Goal: Information Seeking & Learning: Learn about a topic

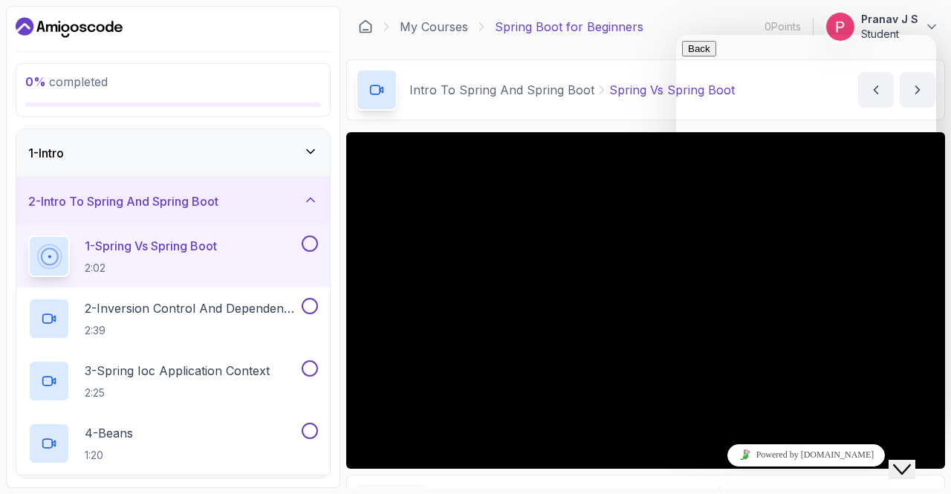
click at [911, 461] on icon "Close Chat This icon closes the chat window." at bounding box center [902, 470] width 18 height 18
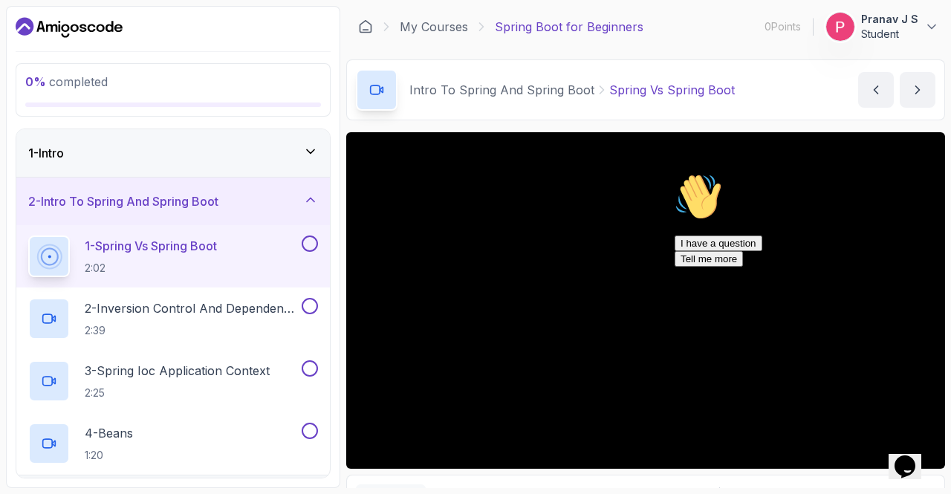
click at [309, 151] on icon at bounding box center [310, 152] width 7 height 4
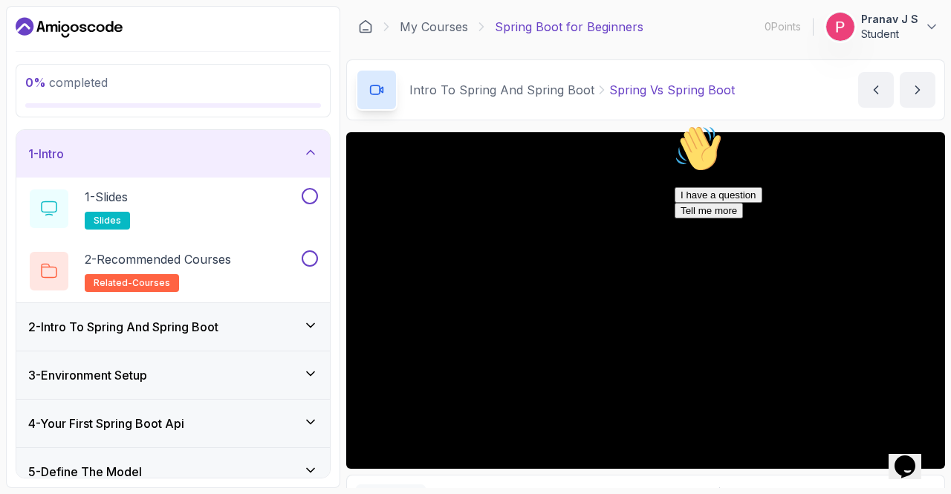
click at [309, 151] on icon at bounding box center [310, 152] width 7 height 4
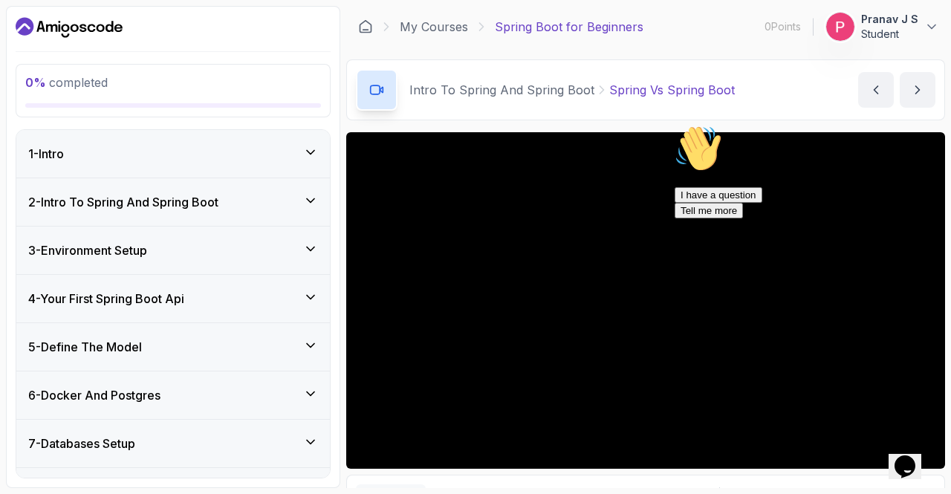
click at [917, 455] on div "Opens Chat This icon Opens the chat window." at bounding box center [905, 467] width 24 height 24
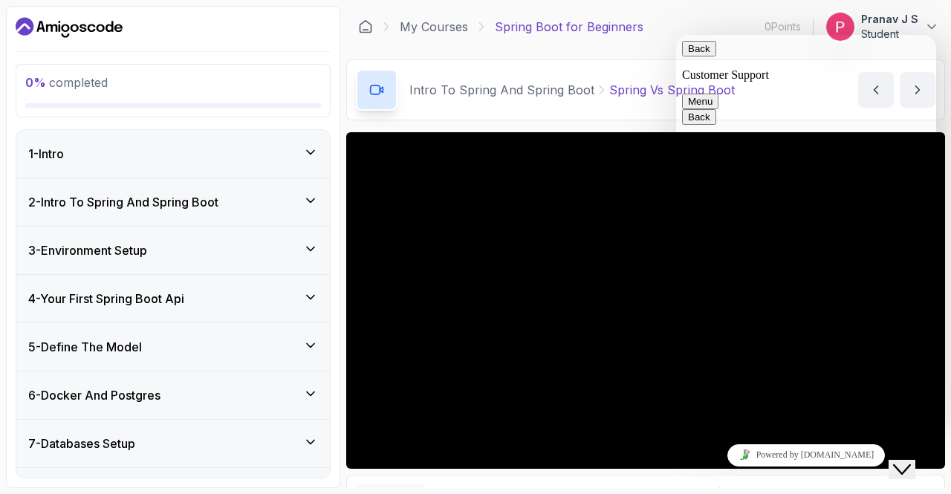
click at [911, 461] on div "Close Chat This icon closes the chat window." at bounding box center [902, 470] width 18 height 18
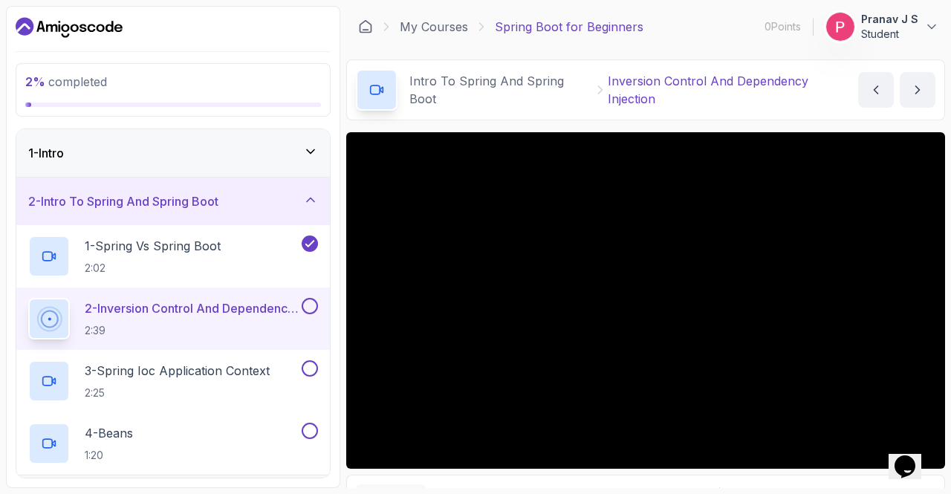
click at [311, 157] on icon at bounding box center [310, 151] width 15 height 15
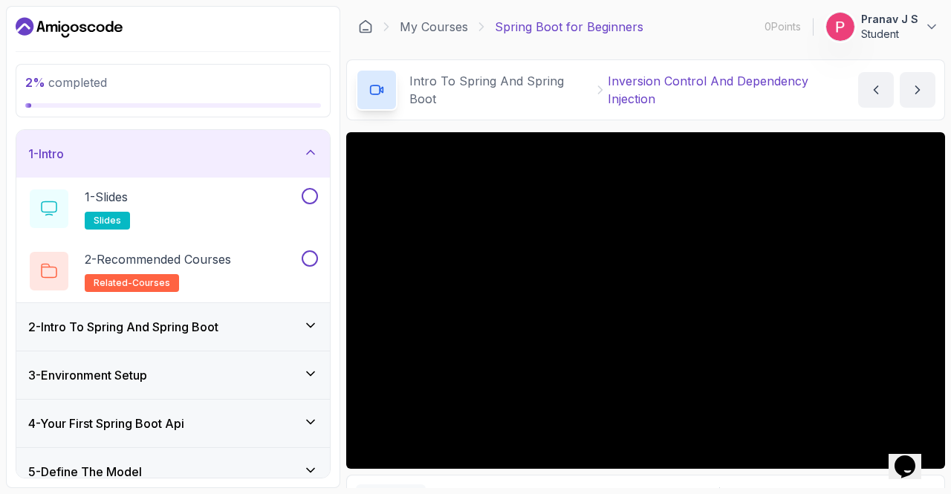
click at [310, 152] on icon at bounding box center [310, 152] width 15 height 15
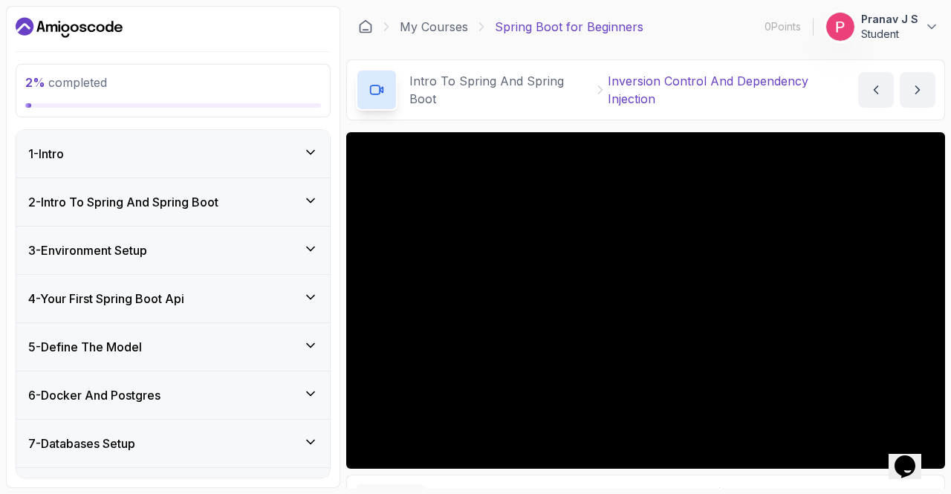
click at [312, 150] on icon at bounding box center [310, 152] width 15 height 15
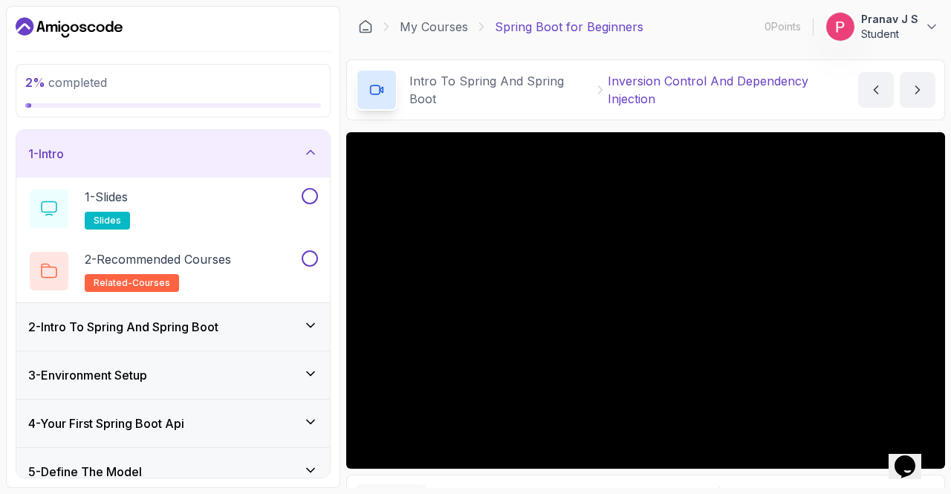
click at [309, 159] on div "1 - Intro" at bounding box center [173, 154] width 290 height 18
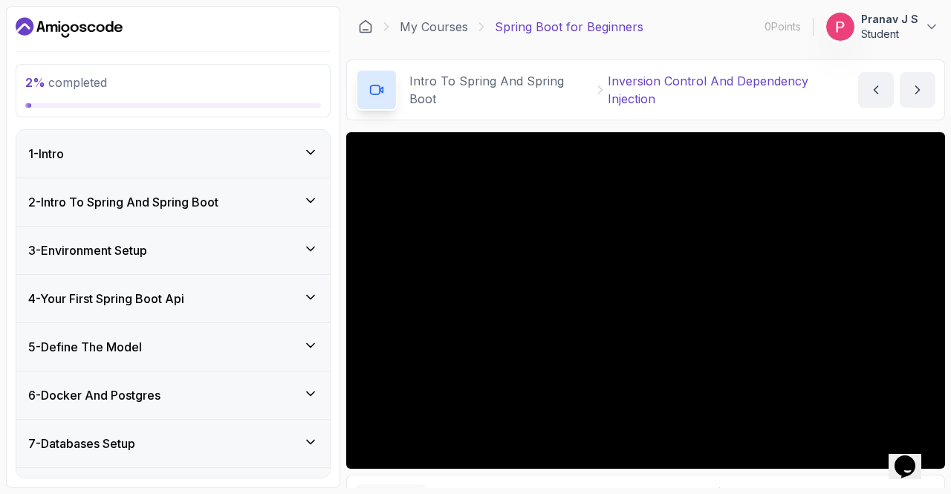
click at [311, 195] on icon at bounding box center [310, 200] width 15 height 15
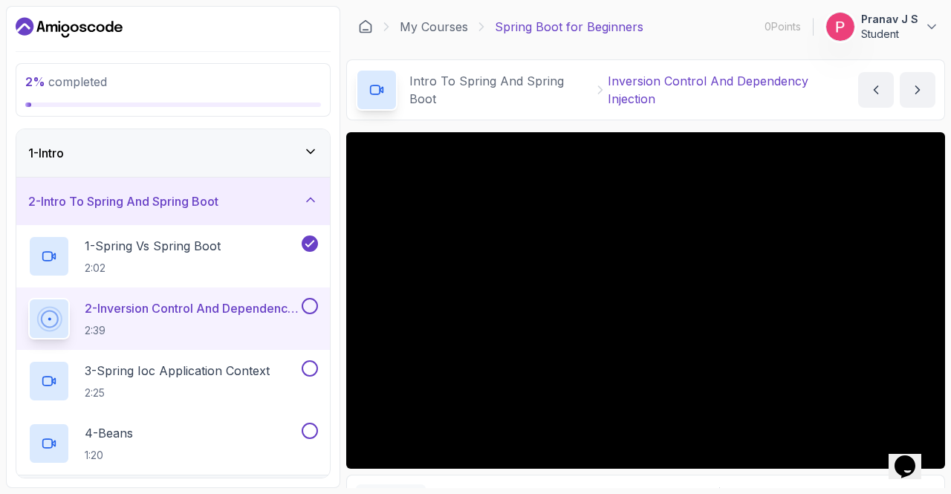
drag, startPoint x: 930, startPoint y: 453, endPoint x: 901, endPoint y: 453, distance: 29.0
click html "Opens Chat This icon Opens the chat window."
